Goal: Find specific page/section: Find specific page/section

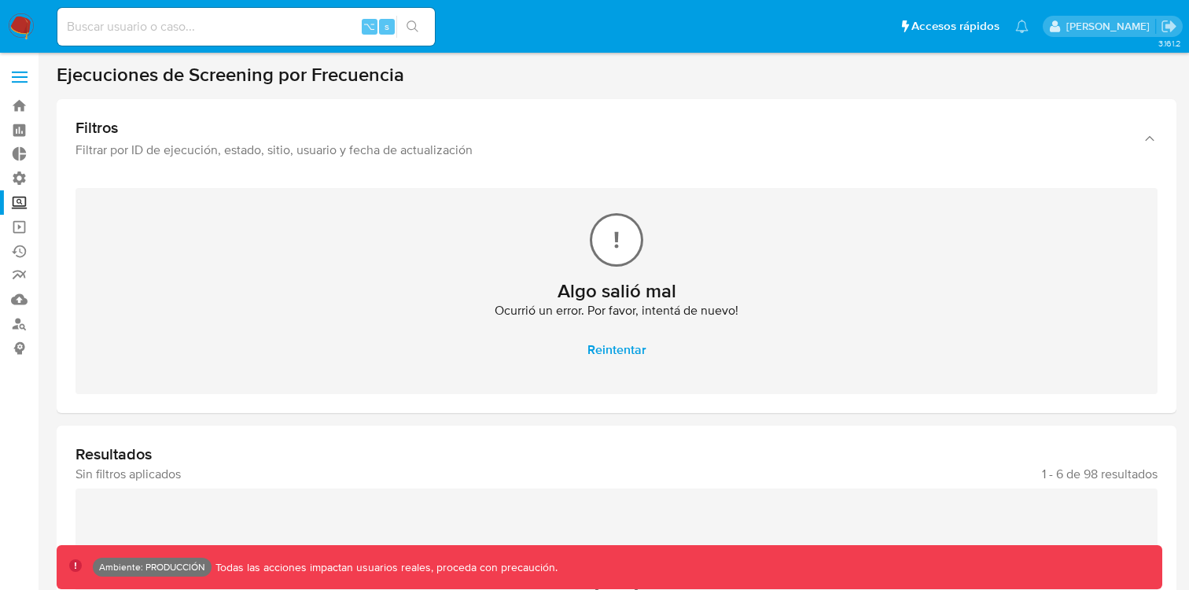
click at [24, 209] on label "Screening" at bounding box center [93, 202] width 187 height 24
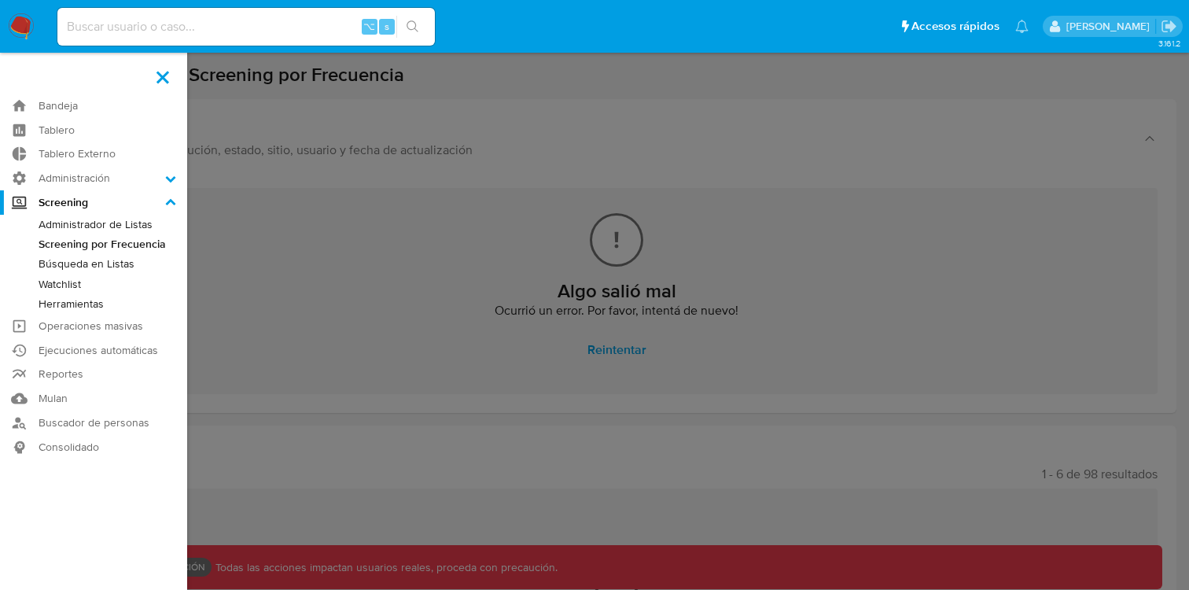
click at [0, 0] on input "Screening" at bounding box center [0, 0] width 0 height 0
click at [293, 225] on label at bounding box center [594, 295] width 1189 height 590
click at [0, 0] on input "checkbox" at bounding box center [0, 0] width 0 height 0
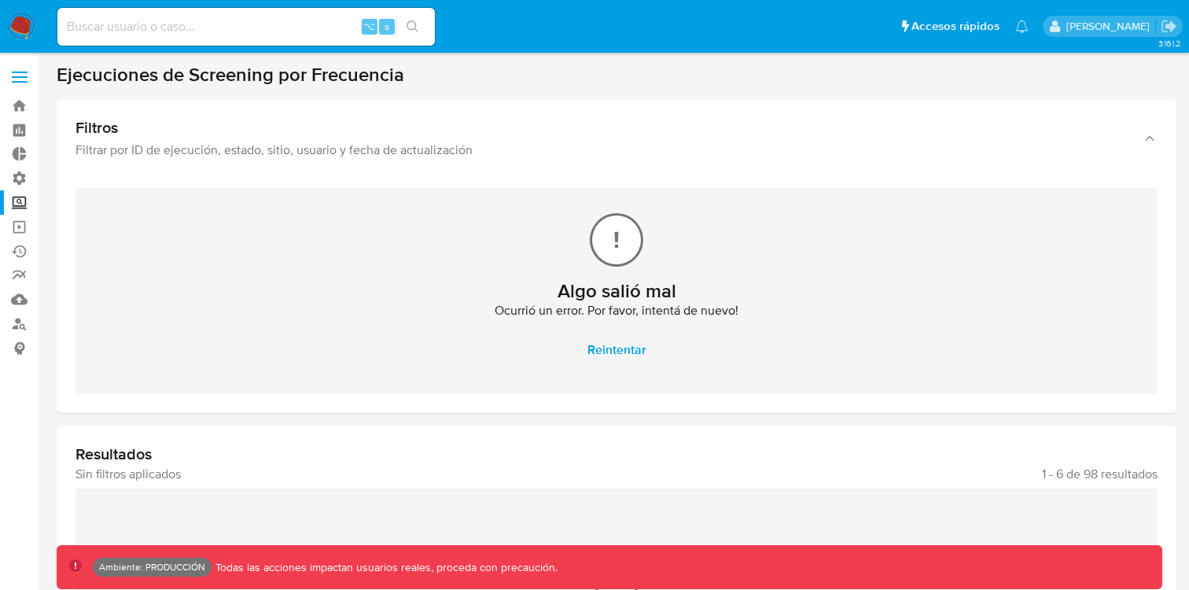
click at [17, 204] on label "Screening" at bounding box center [93, 202] width 187 height 24
click at [0, 0] on input "Screening" at bounding box center [0, 0] width 0 height 0
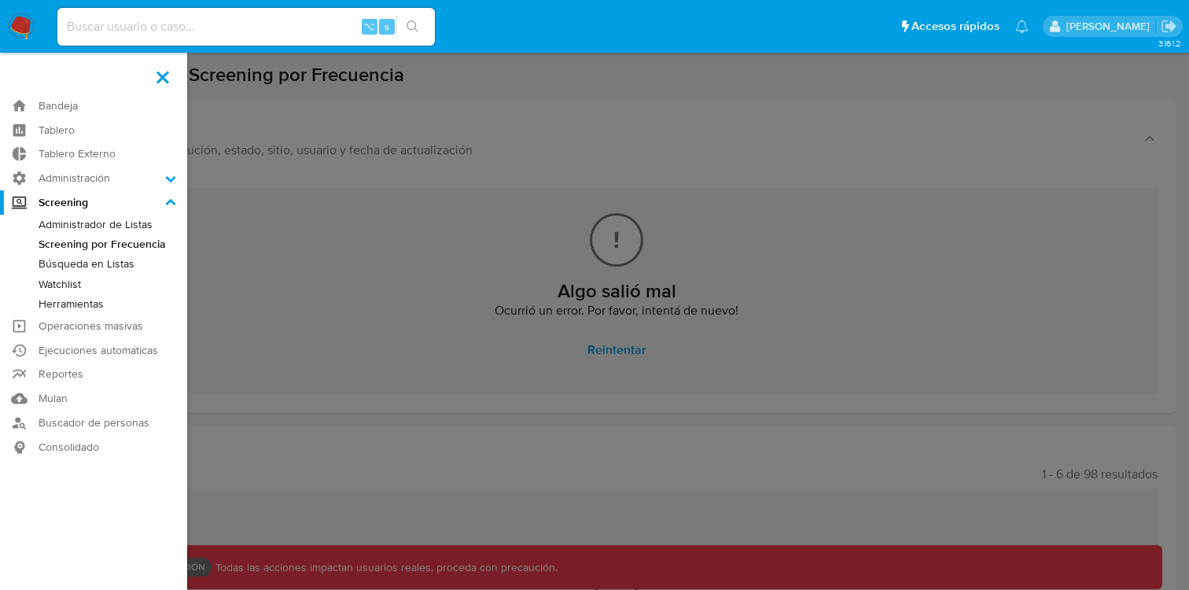
click at [64, 284] on link "Watchlist" at bounding box center [93, 284] width 187 height 20
